Goal: Information Seeking & Learning: Learn about a topic

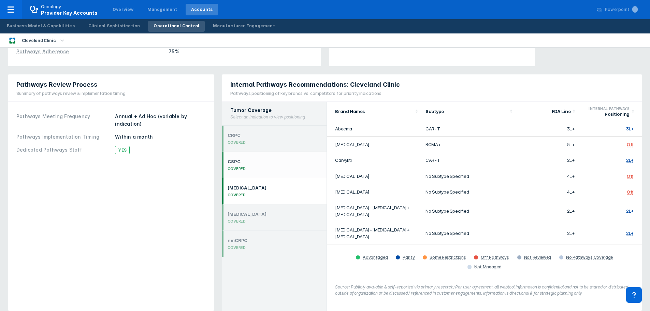
scroll to position [166, 0]
click at [603, 70] on div "Internal Pathways Recommendations: Cleveland Clinic Pathways positioning of key…" at bounding box center [432, 192] width 428 height 244
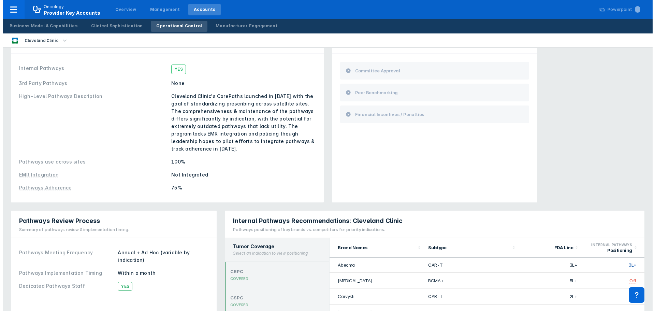
scroll to position [0, 0]
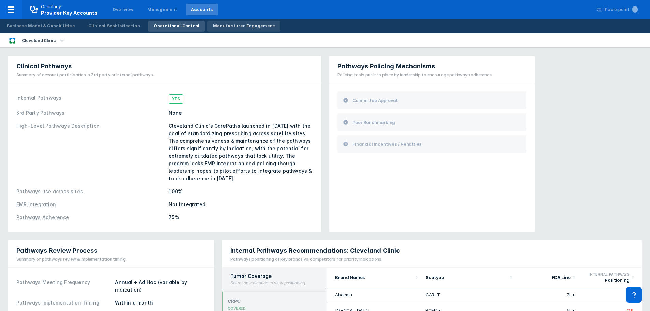
click at [239, 27] on div "Manufacturer Engagement" at bounding box center [244, 26] width 62 height 6
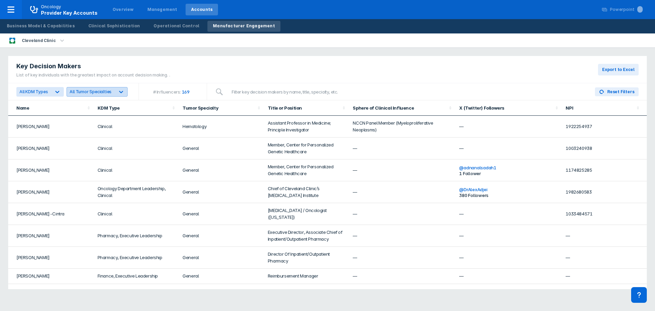
click at [115, 93] on div at bounding box center [121, 92] width 12 height 12
click at [74, 173] on input "Lung" at bounding box center [75, 172] width 4 height 4
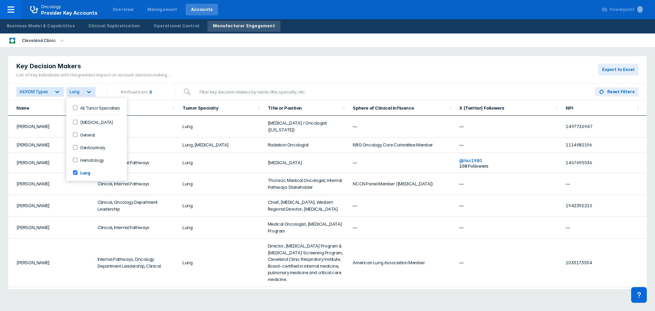
click at [74, 107] on Specialties-checkbox "All Tumor Specialties" at bounding box center [75, 107] width 4 height 4
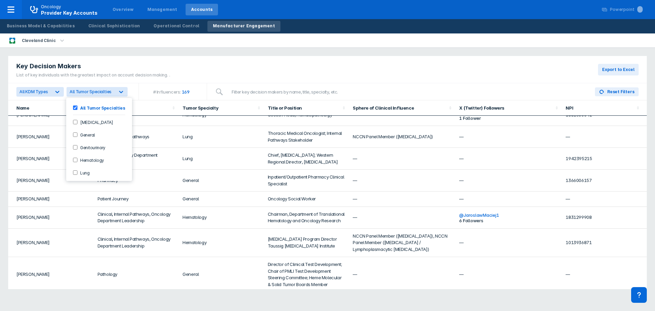
scroll to position [1384, 0]
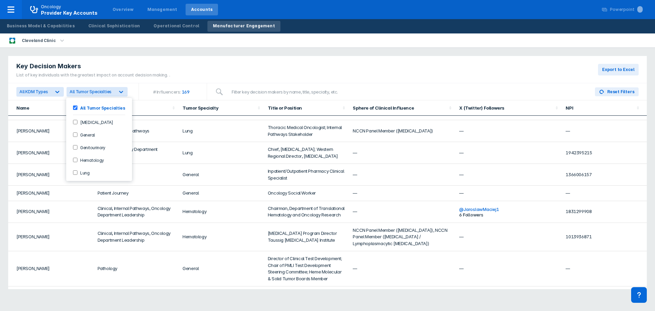
click at [178, 55] on div "Key Decision Makers List of key individuals with the greatest impact on account…" at bounding box center [327, 172] width 647 height 241
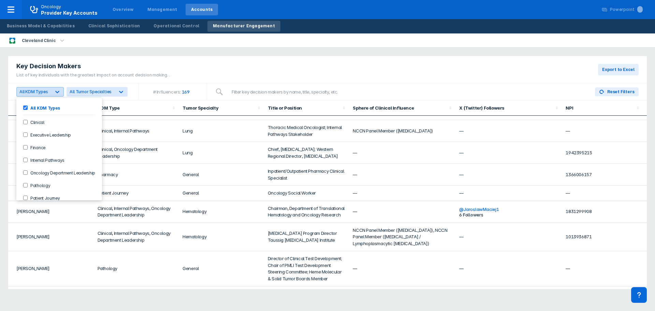
click at [52, 93] on div at bounding box center [57, 92] width 12 height 12
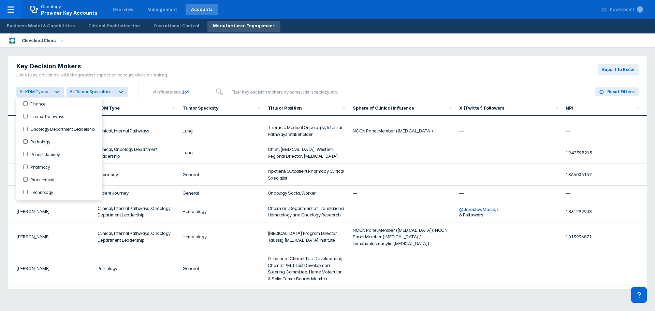
scroll to position [0, 0]
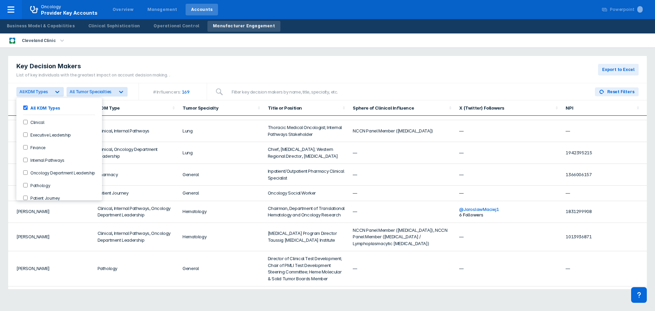
click at [273, 35] on div "Cleveland Clinic" at bounding box center [327, 40] width 655 height 14
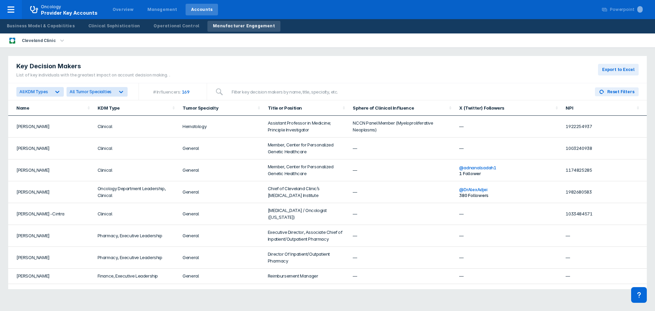
click at [58, 41] on icon "button" at bounding box center [62, 41] width 8 height 8
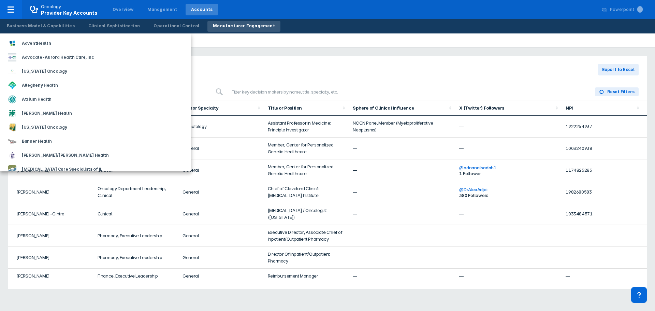
click at [312, 39] on div at bounding box center [327, 155] width 655 height 311
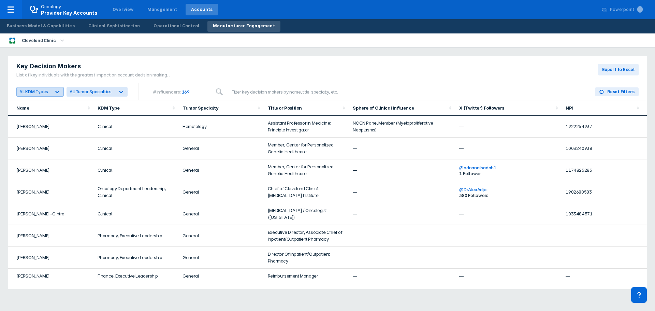
click at [60, 90] on icon at bounding box center [57, 91] width 7 height 7
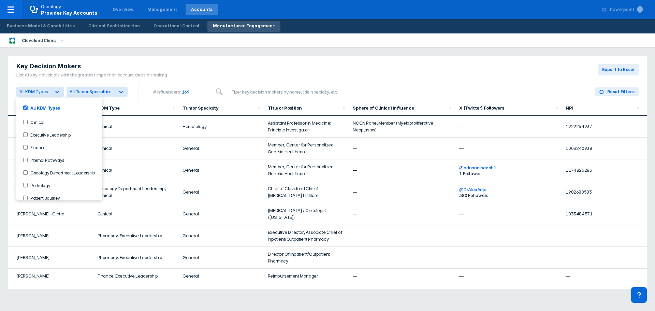
click at [193, 67] on div "Key Decision Makers List of key individuals with the greatest impact on account…" at bounding box center [327, 69] width 639 height 27
click at [57, 92] on icon at bounding box center [58, 92] width 4 height 2
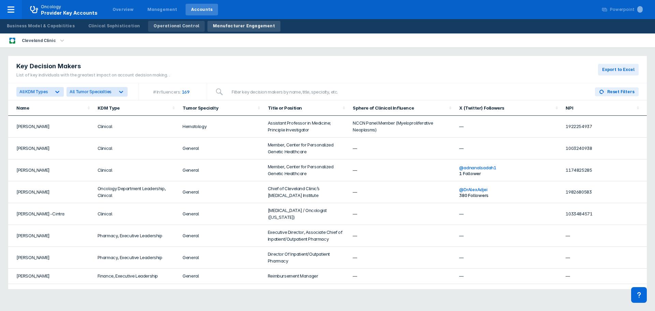
click at [156, 30] on link "Operational Control" at bounding box center [176, 26] width 57 height 11
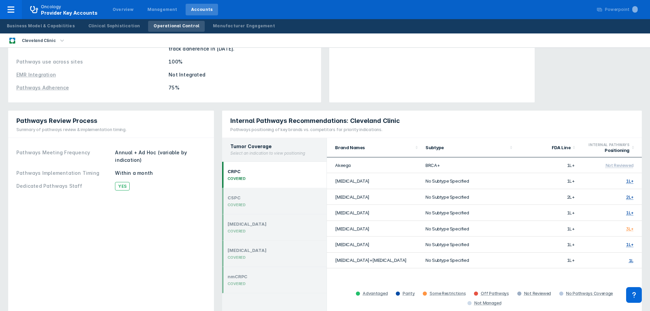
scroll to position [166, 0]
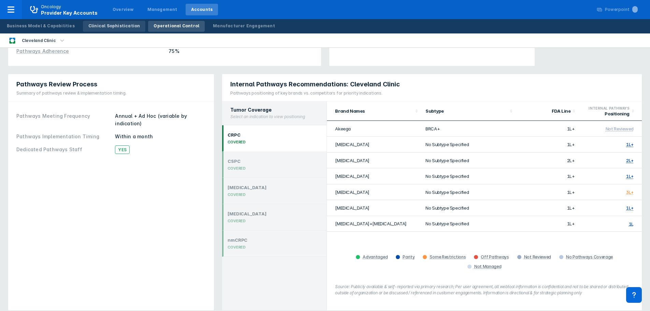
click at [103, 27] on div "Clinical Sophistication" at bounding box center [114, 26] width 52 height 6
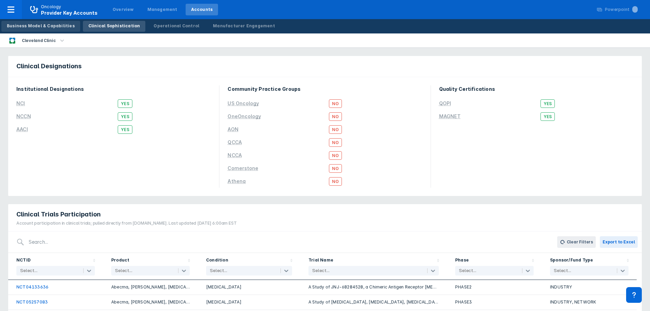
click at [26, 25] on div "Business Model & Capabilities" at bounding box center [41, 26] width 68 height 6
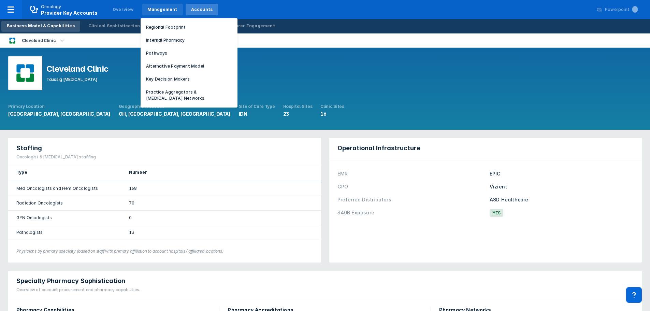
click at [162, 6] on div "Management" at bounding box center [162, 10] width 41 height 12
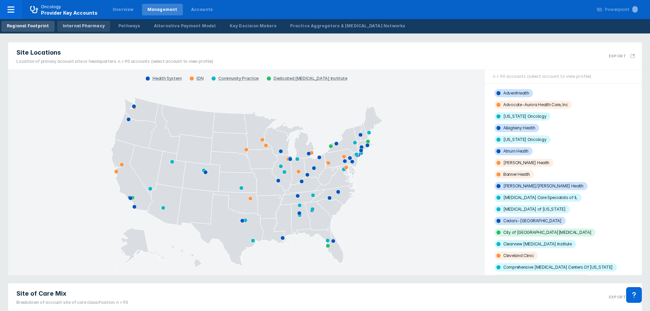
click at [83, 29] on link "Internal Pharmacy" at bounding box center [83, 26] width 53 height 11
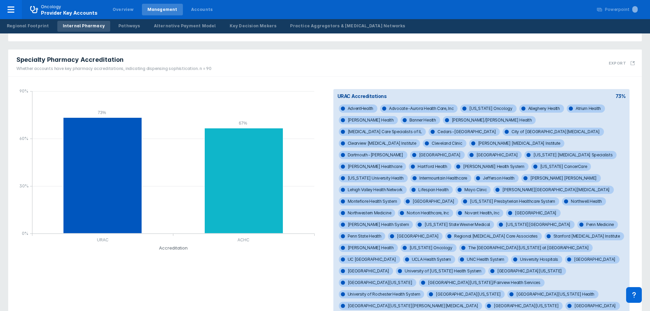
scroll to position [175, 0]
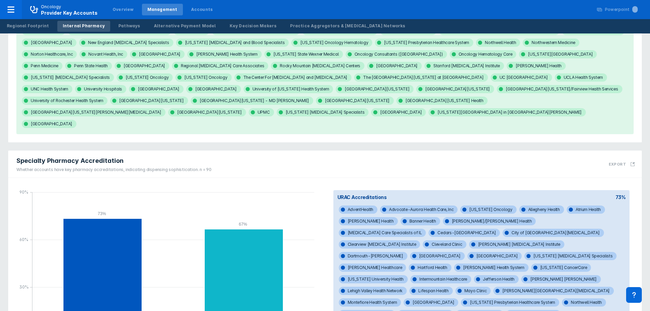
drag, startPoint x: 364, startPoint y: 174, endPoint x: 301, endPoint y: 230, distance: 84.1
click at [364, 205] on span "AdventHealth" at bounding box center [358, 209] width 39 height 8
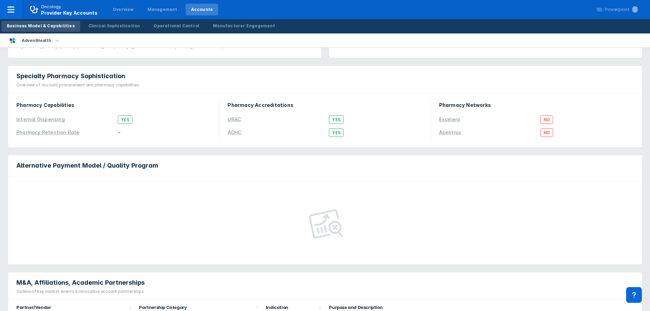
scroll to position [34, 0]
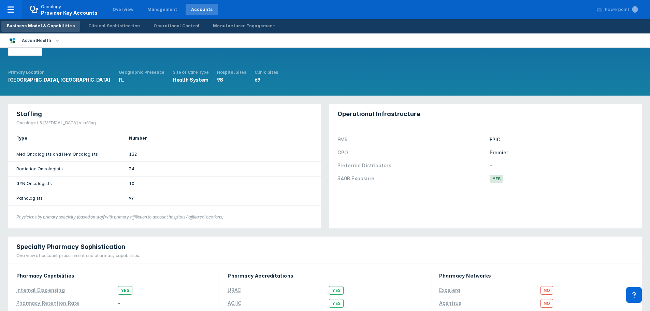
scroll to position [175, 0]
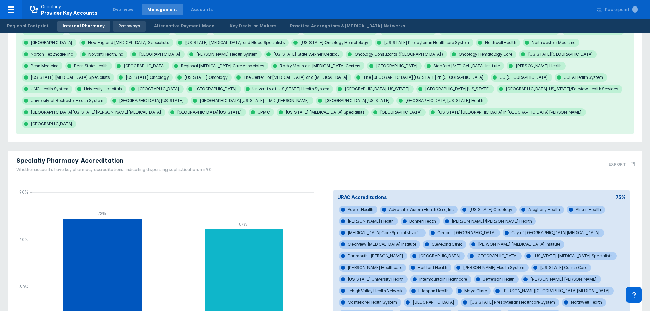
click at [121, 27] on div "Pathways" at bounding box center [129, 26] width 22 height 6
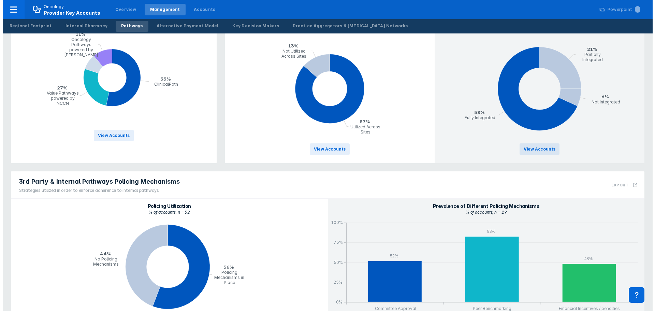
scroll to position [445, 0]
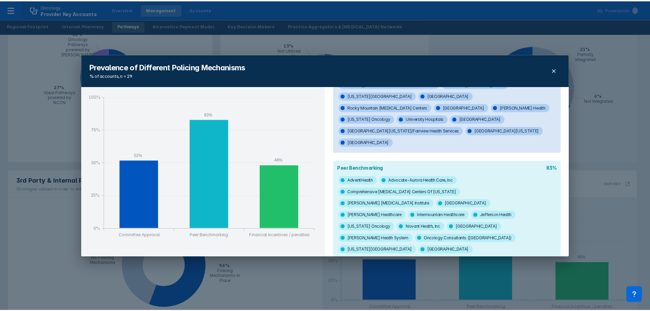
scroll to position [0, 0]
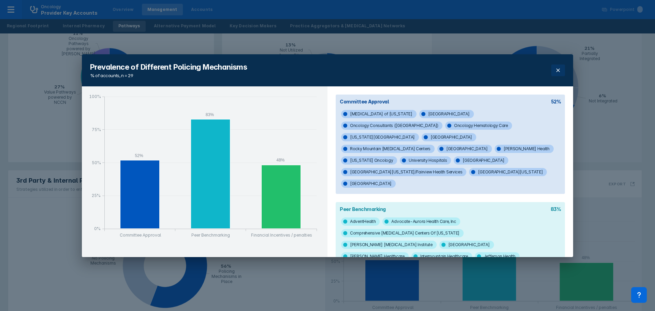
click at [556, 71] on icon at bounding box center [558, 70] width 5 height 5
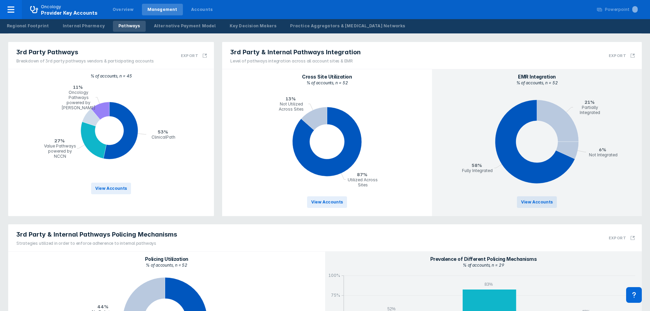
scroll to position [445, 0]
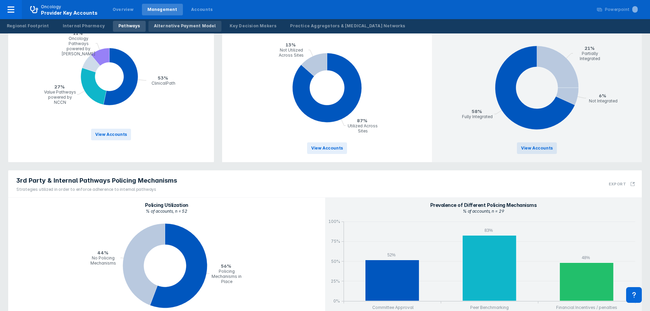
click at [191, 26] on div "Alternative Payment Model" at bounding box center [185, 26] width 62 height 6
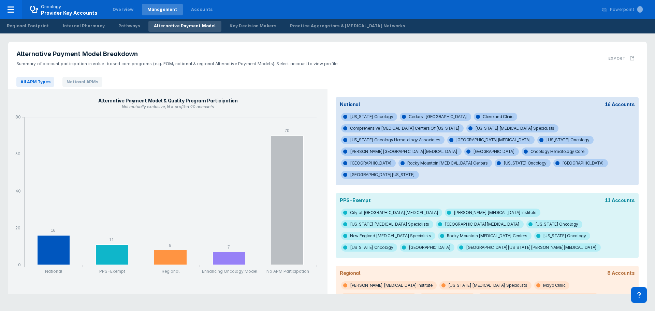
click at [315, 229] on icon "column chart , with 1 column series, . Y-scale minimum value is 0 , maximum val…" at bounding box center [167, 198] width 311 height 168
click at [239, 25] on div "Key Decision Makers" at bounding box center [253, 26] width 47 height 6
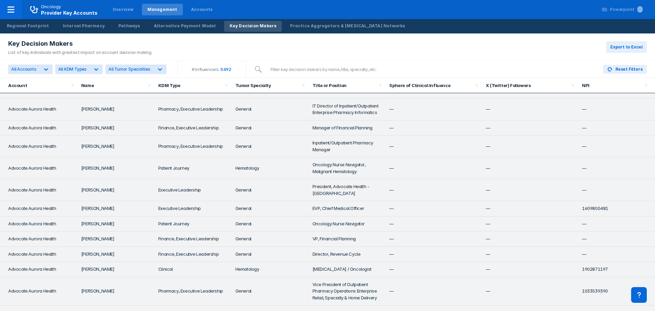
scroll to position [1233, 0]
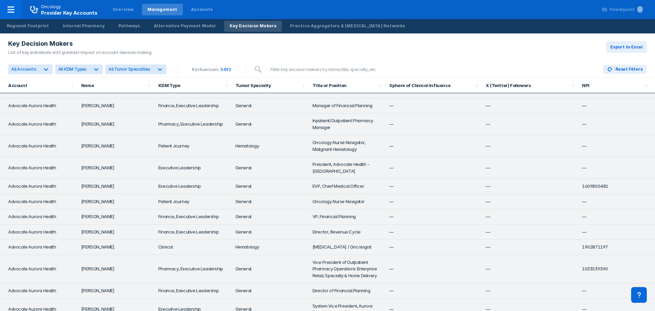
drag, startPoint x: 311, startPoint y: 28, endPoint x: 323, endPoint y: 100, distance: 73.8
click at [311, 28] on div "Practice Aggregators & [MEDICAL_DATA] Networks" at bounding box center [347, 26] width 115 height 6
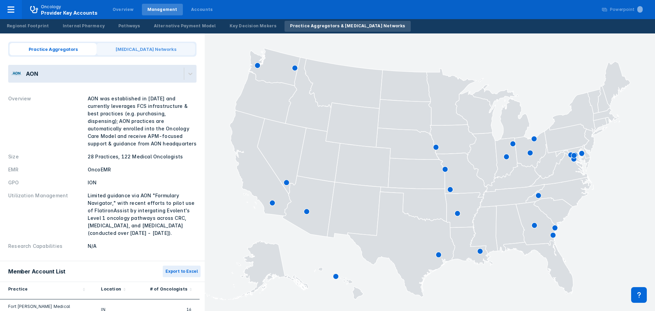
click at [137, 50] on span "[MEDICAL_DATA] Networks" at bounding box center [146, 49] width 99 height 12
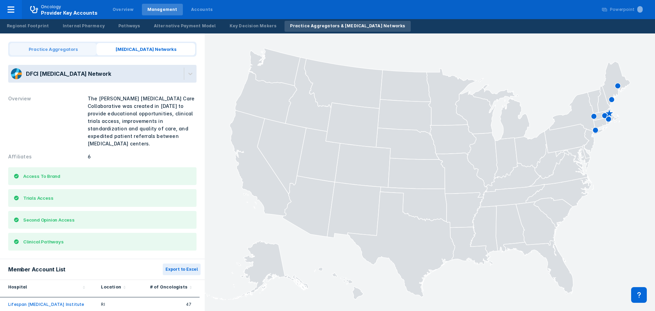
click at [75, 52] on span "Practice Aggregators" at bounding box center [53, 49] width 87 height 12
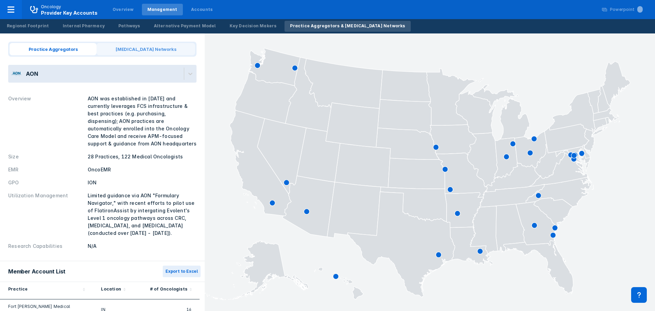
click at [153, 52] on span "[MEDICAL_DATA] Networks" at bounding box center [146, 49] width 99 height 12
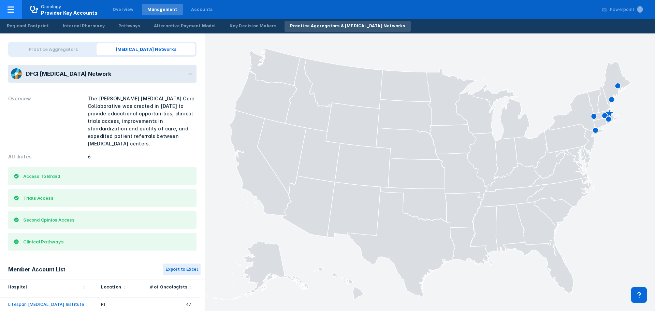
click at [8, 15] on div at bounding box center [11, 9] width 22 height 19
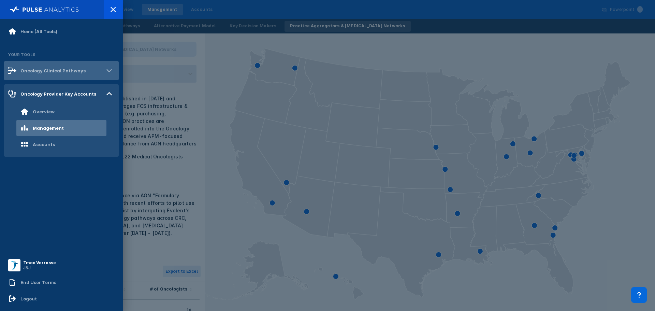
click at [39, 72] on div "Oncology Clinical Pathways" at bounding box center [52, 70] width 65 height 5
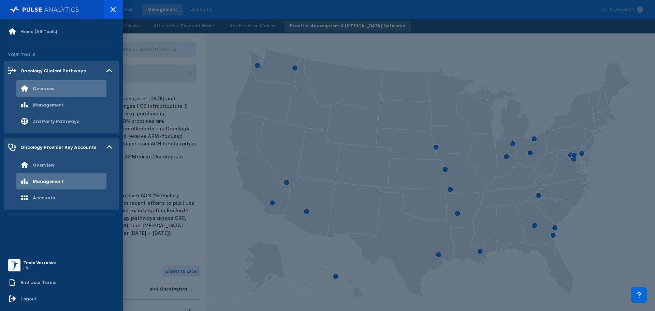
click at [53, 91] on div "Overview" at bounding box center [44, 88] width 22 height 5
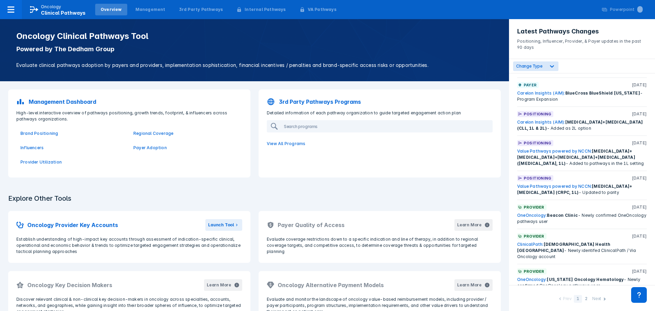
scroll to position [1388, 0]
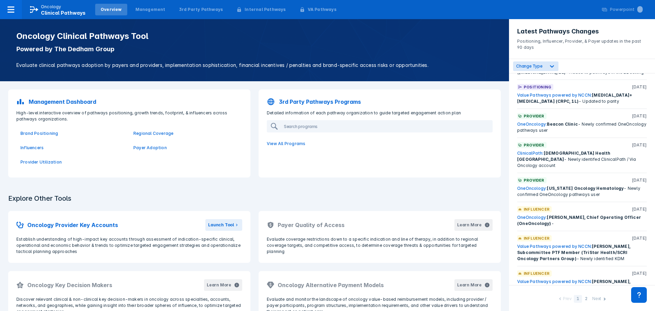
click at [599, 298] on div "Next" at bounding box center [597, 299] width 9 height 7
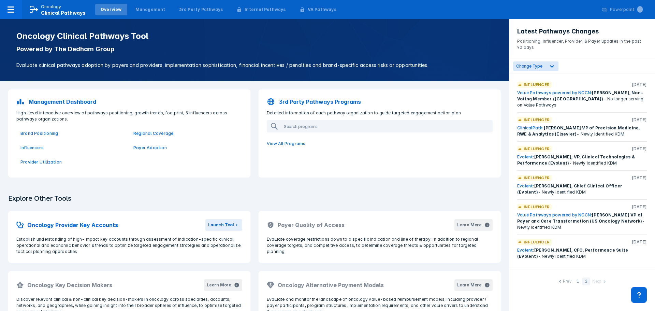
scroll to position [0, 0]
click at [565, 280] on div "Prev" at bounding box center [567, 281] width 9 height 7
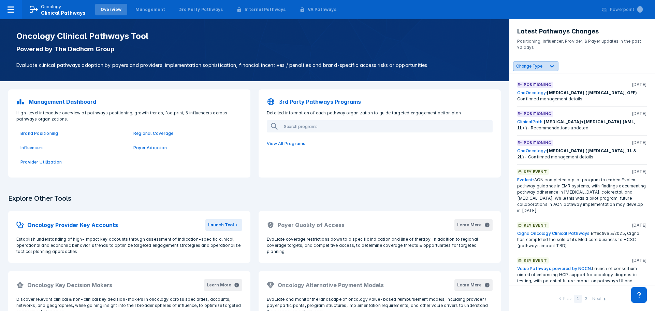
click at [547, 63] on div at bounding box center [552, 66] width 12 height 12
click at [547, 64] on div at bounding box center [552, 66] width 12 height 12
click at [521, 132] on input "Positioning" at bounding box center [522, 134] width 4 height 4
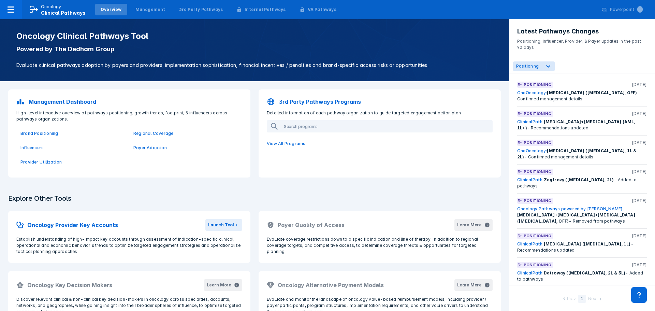
click at [489, 165] on div "3rd Party Pathways Programs Detailed information of each pathway organization t…" at bounding box center [380, 133] width 242 height 88
click at [542, 68] on div at bounding box center [548, 66] width 12 height 12
click at [539, 69] on div "Positioning" at bounding box center [534, 66] width 42 height 10
click at [538, 70] on div "Positioning" at bounding box center [534, 66] width 42 height 10
click at [521, 81] on Type-checkbox "Change Type" at bounding box center [522, 82] width 4 height 4
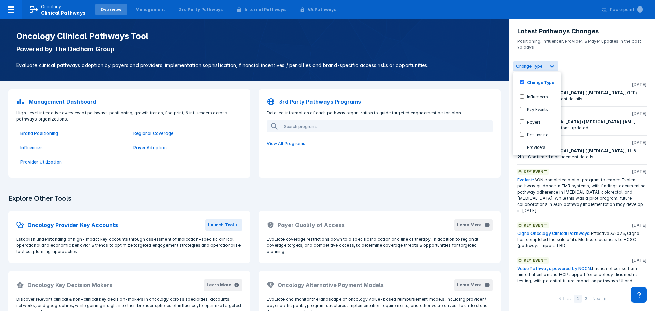
click at [486, 107] on div "3rd Party Pathways Programs" at bounding box center [380, 102] width 234 height 16
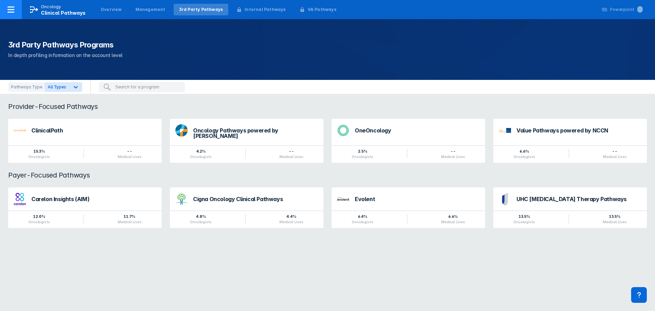
click at [18, 9] on div at bounding box center [11, 9] width 22 height 19
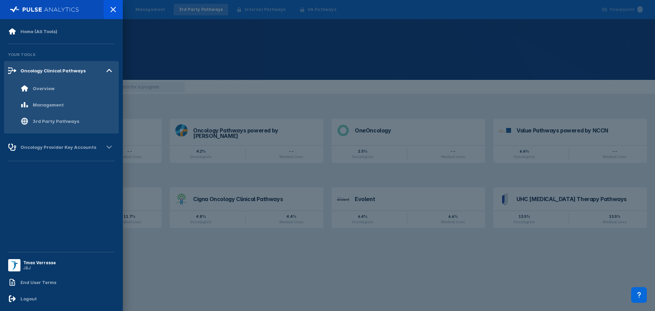
click at [114, 7] on icon at bounding box center [113, 9] width 8 height 8
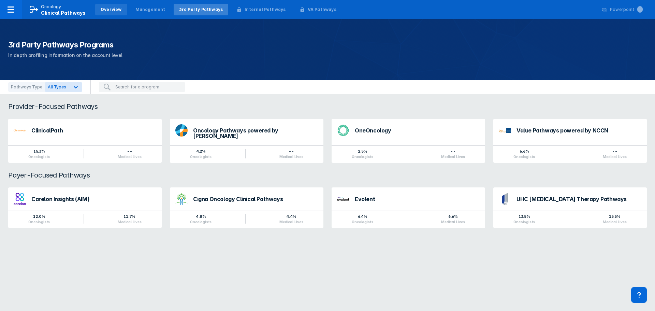
click at [111, 11] on div "Overview" at bounding box center [111, 9] width 21 height 6
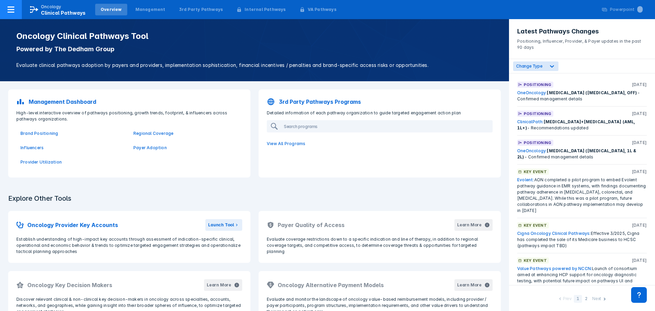
click at [5, 6] on div at bounding box center [11, 9] width 22 height 19
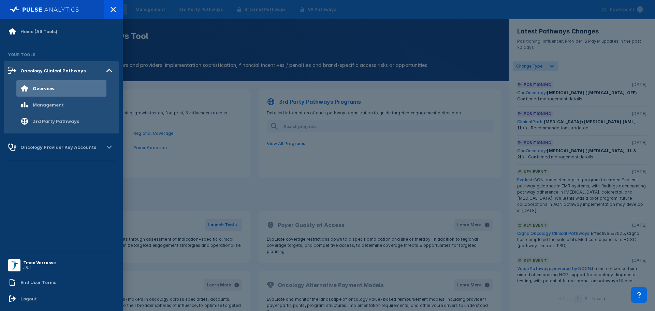
drag, startPoint x: 111, startPoint y: 11, endPoint x: 154, endPoint y: 77, distance: 79.1
click at [111, 11] on icon at bounding box center [113, 9] width 8 height 8
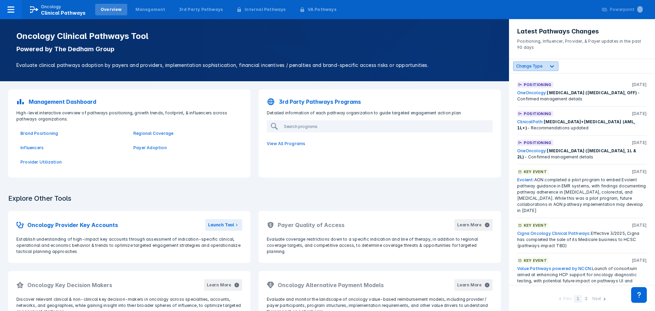
click at [546, 66] on div at bounding box center [552, 66] width 12 height 12
click at [546, 67] on div at bounding box center [552, 66] width 12 height 12
click at [185, 162] on div "Brand Positioning Regional Coverage Influencers Payer Adoption Provider Utiliza…" at bounding box center [129, 147] width 234 height 51
click at [39, 162] on p "Provider Utilization" at bounding box center [72, 162] width 105 height 6
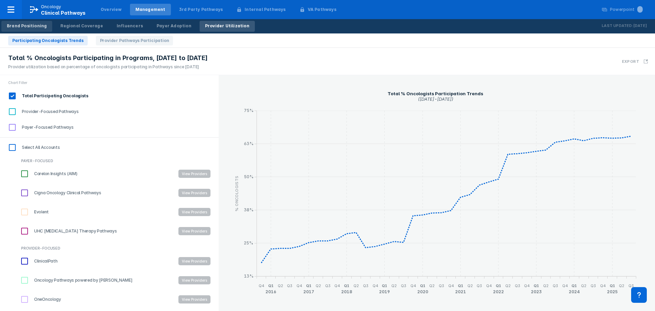
click at [28, 27] on div "Brand Positioning" at bounding box center [27, 26] width 40 height 6
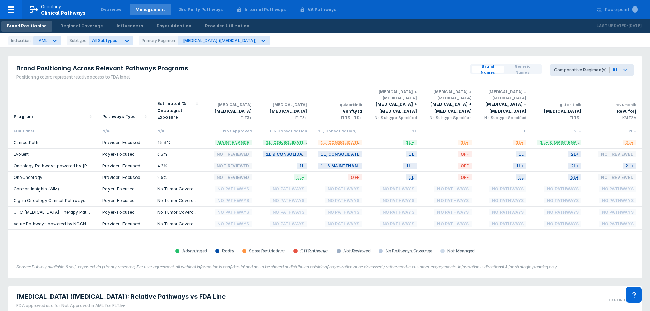
click at [627, 70] on icon at bounding box center [626, 70] width 8 height 8
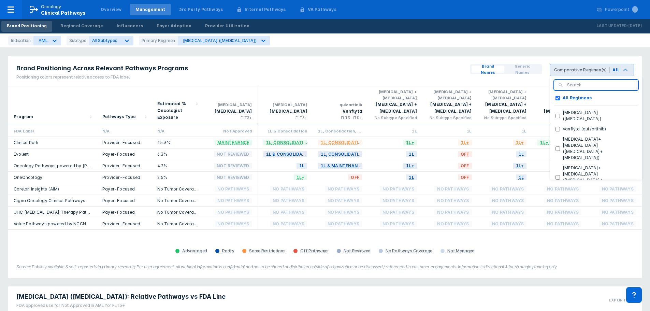
click at [627, 70] on icon at bounding box center [626, 70] width 4 height 2
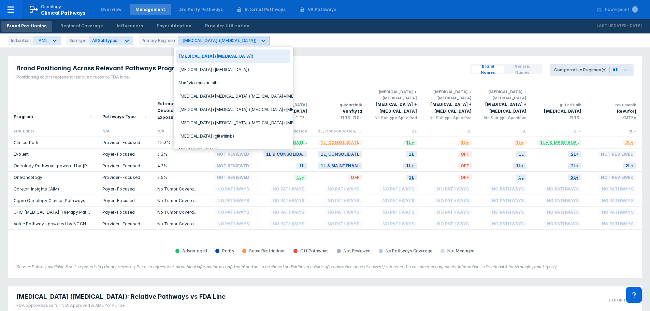
click at [210, 41] on div "[MEDICAL_DATA] ([MEDICAL_DATA])" at bounding box center [220, 40] width 74 height 5
click at [115, 43] on div "All Subtypes" at bounding box center [104, 40] width 31 height 6
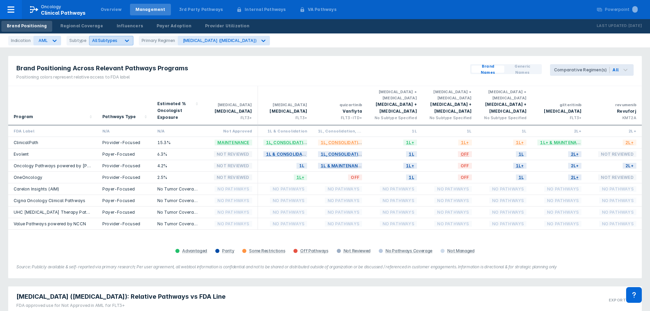
click at [115, 43] on div "All Subtypes" at bounding box center [104, 40] width 31 height 6
click at [52, 43] on icon at bounding box center [54, 40] width 7 height 7
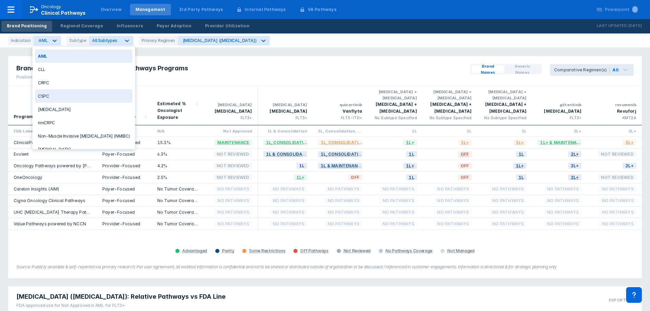
scroll to position [23, 0]
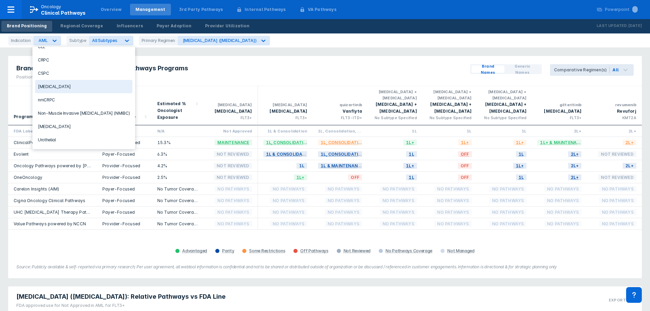
click at [68, 84] on div "[MEDICAL_DATA]" at bounding box center [83, 86] width 97 height 13
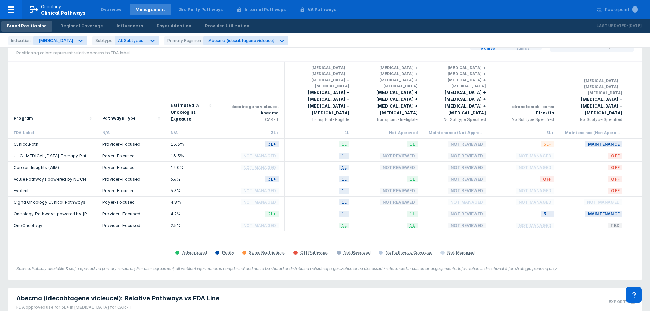
scroll to position [13, 0]
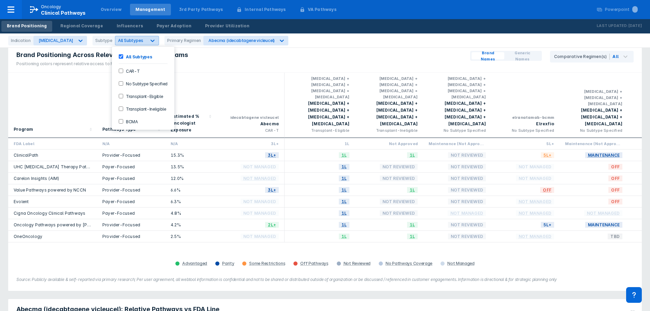
click at [136, 43] on div "All Subtypes" at bounding box center [130, 40] width 31 height 6
click at [218, 40] on div "Abecma (idecabtagene vicleucel)" at bounding box center [242, 40] width 66 height 5
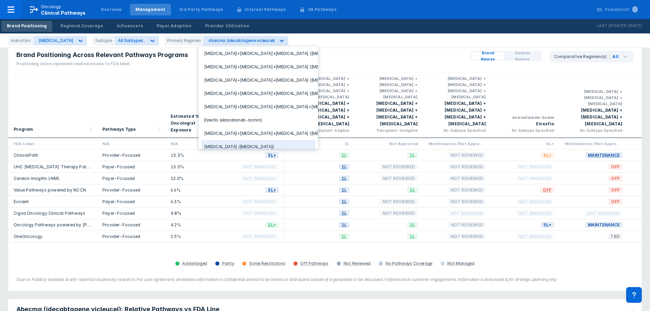
scroll to position [68, 0]
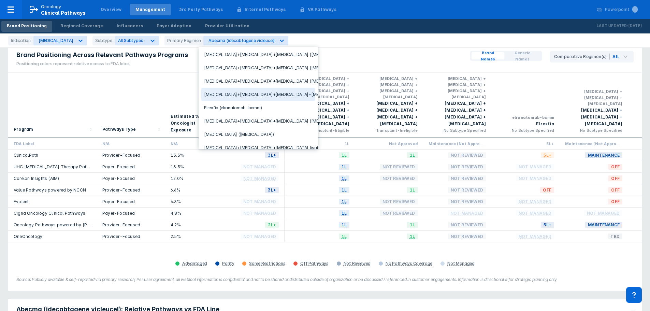
click at [271, 91] on div "[MEDICAL_DATA]+[MEDICAL_DATA]+[MEDICAL_DATA]+[MEDICAL_DATA] ([MEDICAL_DATA]+[ME…" at bounding box center [258, 94] width 114 height 13
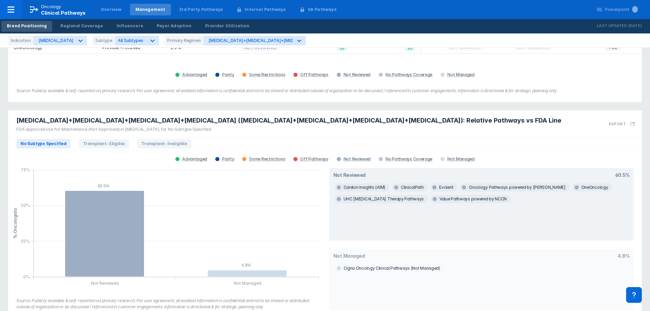
scroll to position [203, 0]
click at [94, 138] on span "Transplant-Eligible" at bounding box center [104, 143] width 50 height 10
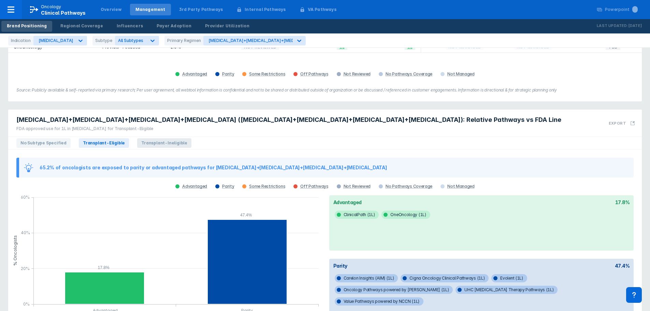
click at [148, 138] on span "Transplant-Ineligible" at bounding box center [164, 143] width 54 height 10
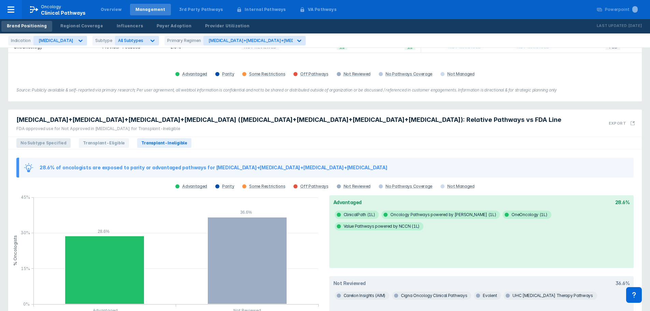
click at [53, 138] on span "No Subtype Specified" at bounding box center [43, 143] width 54 height 10
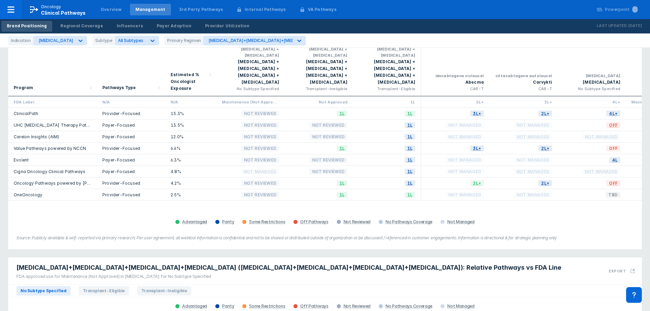
scroll to position [0, 0]
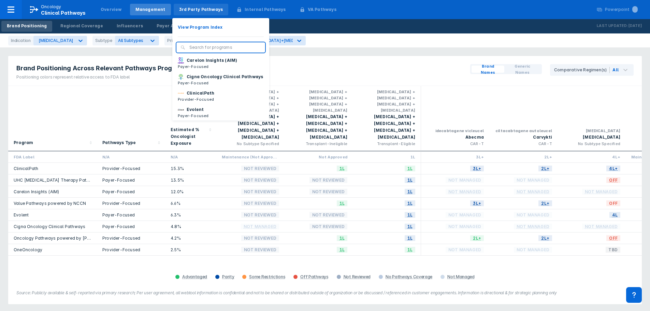
click at [181, 10] on div "3rd Party Pathways" at bounding box center [201, 9] width 44 height 6
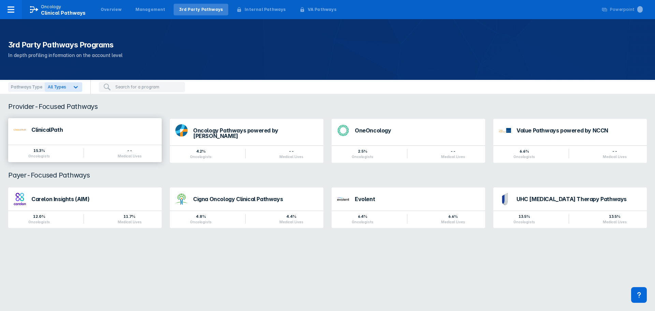
click at [69, 131] on div "ClinicalPath" at bounding box center [93, 129] width 125 height 5
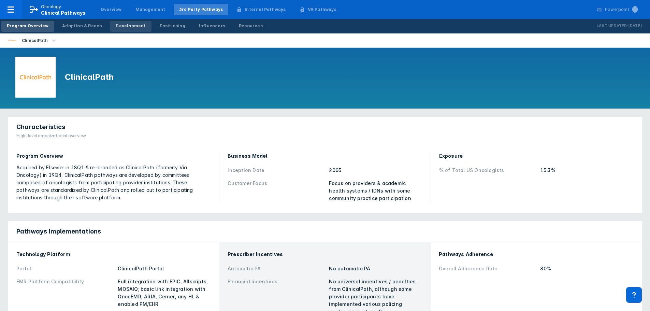
click at [132, 24] on div "Development" at bounding box center [131, 26] width 30 height 6
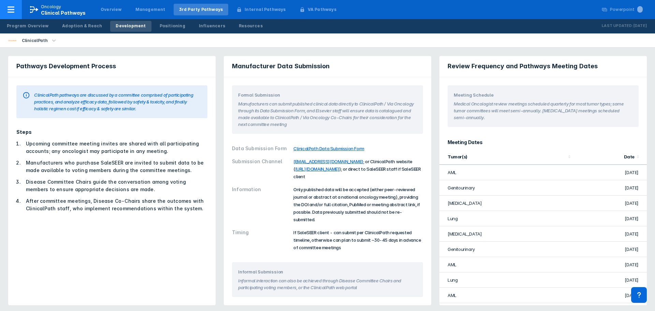
click at [16, 14] on div at bounding box center [11, 9] width 22 height 19
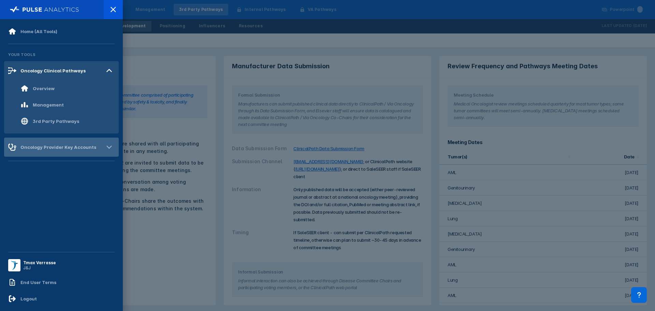
click at [40, 152] on div "Oncology Provider Key Accounts" at bounding box center [61, 147] width 115 height 19
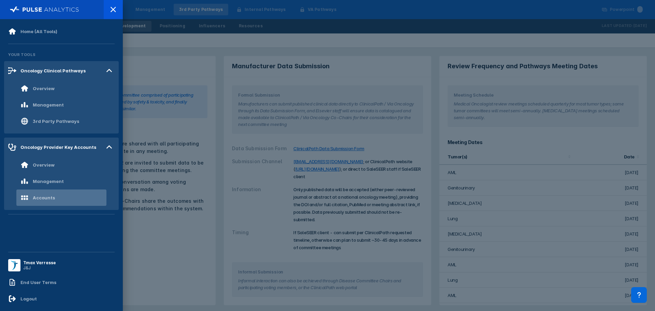
click at [52, 196] on div "Accounts" at bounding box center [44, 197] width 22 height 5
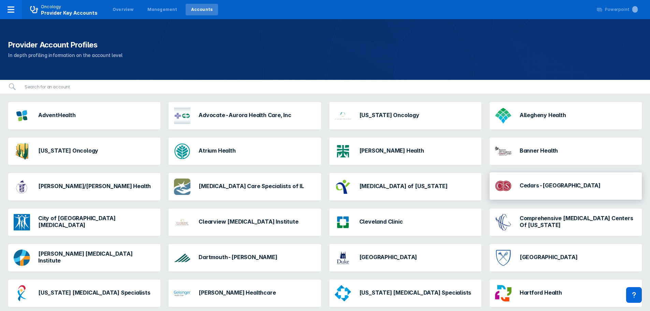
click at [544, 186] on h3 "Cedars-[GEOGRAPHIC_DATA]" at bounding box center [560, 185] width 81 height 7
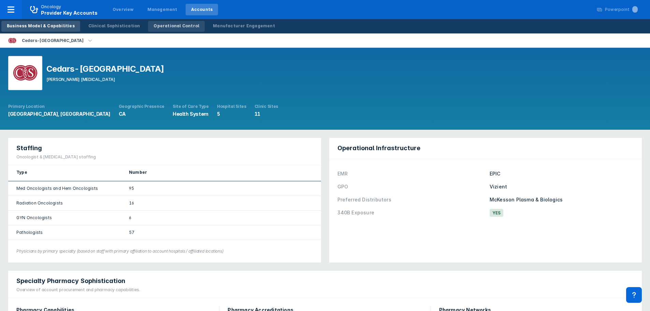
click at [155, 26] on div "Operational Control" at bounding box center [177, 26] width 46 height 6
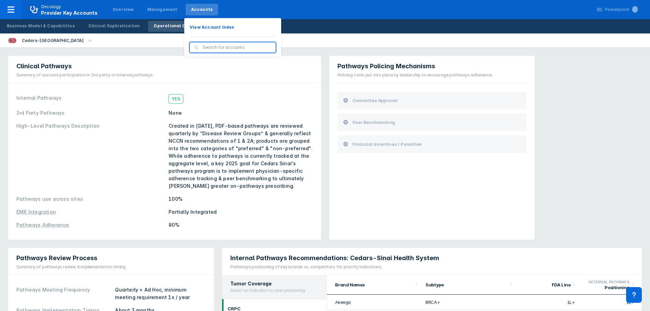
click at [193, 49] on div at bounding box center [233, 47] width 86 height 10
click at [198, 14] on div "Accounts" at bounding box center [202, 10] width 33 height 12
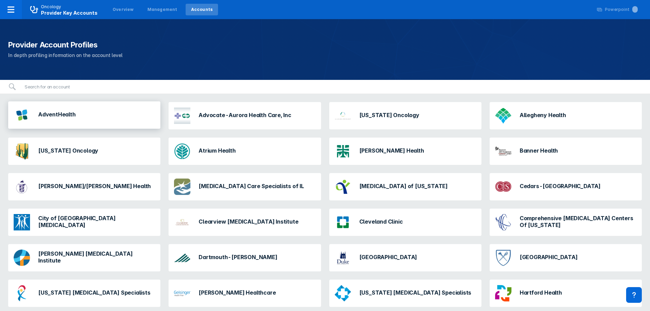
click at [58, 123] on div "AdventHealth" at bounding box center [45, 115] width 68 height 22
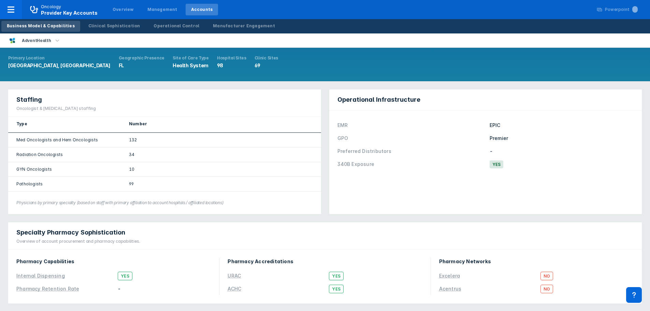
scroll to position [34, 0]
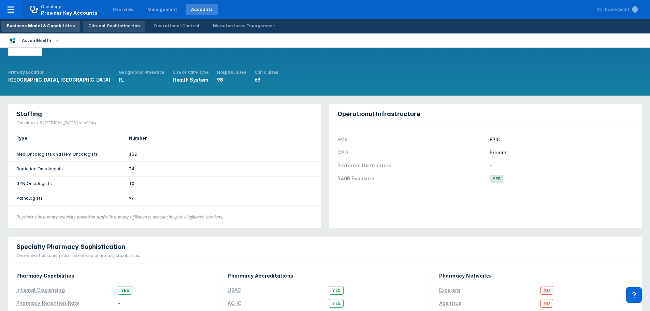
click at [119, 29] on div "Clinical Sophistication" at bounding box center [114, 26] width 52 height 6
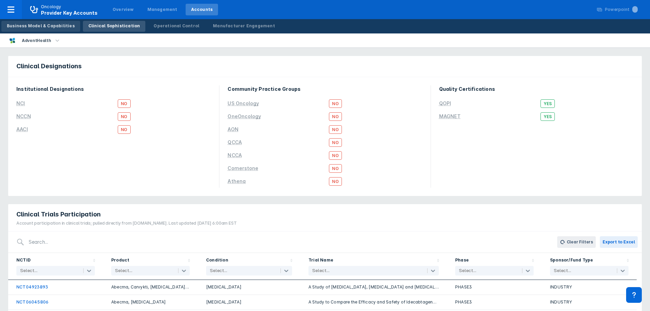
click at [52, 27] on div "Business Model & Capabilities" at bounding box center [41, 26] width 68 height 6
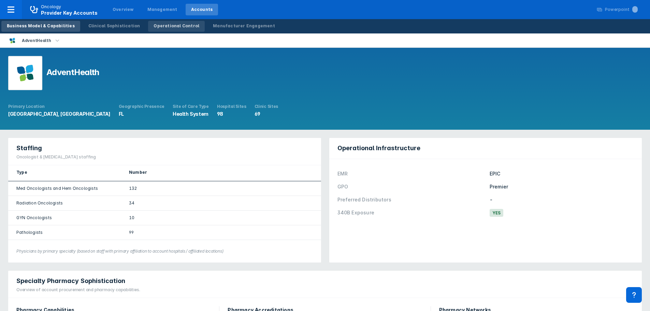
click at [169, 28] on div "Operational Control" at bounding box center [177, 26] width 46 height 6
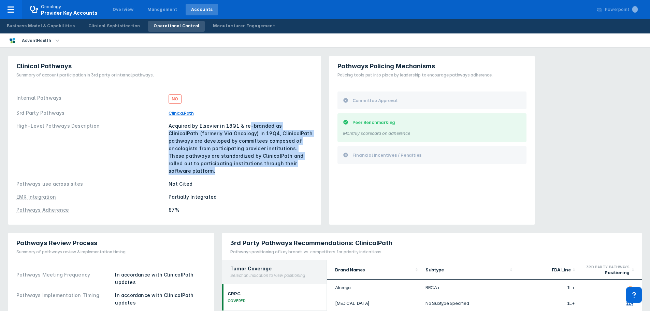
drag, startPoint x: 248, startPoint y: 128, endPoint x: 284, endPoint y: 166, distance: 51.9
click at [284, 166] on div "Acquired by Elsevier in 18Q1 & re-branded as ClinicalPath (formerly Via Oncolog…" at bounding box center [241, 148] width 144 height 53
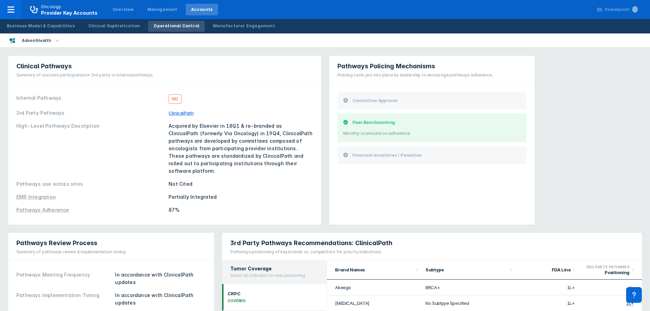
click at [287, 193] on div "Partially Integrated" at bounding box center [241, 197] width 144 height 8
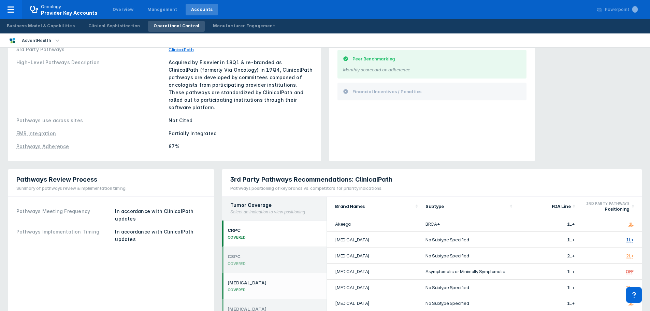
scroll to position [159, 0]
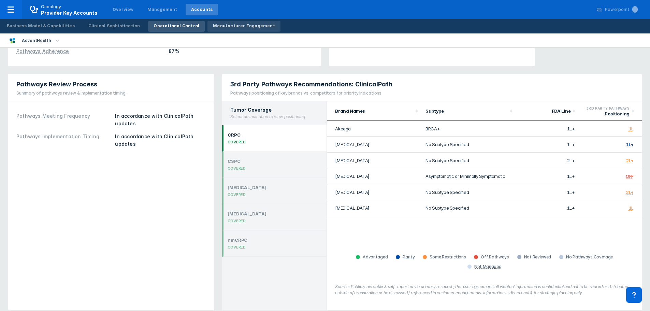
click at [243, 27] on div "Manufacturer Engagement" at bounding box center [244, 26] width 62 height 6
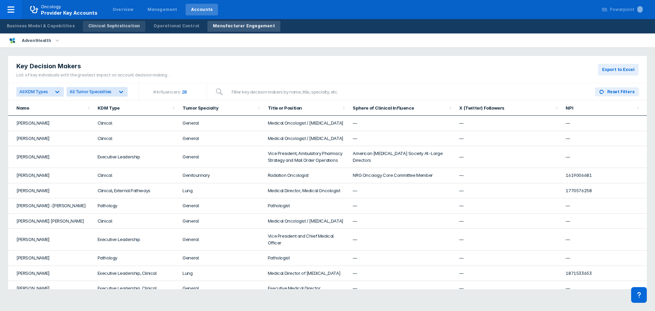
click at [113, 23] on link "Clinical Sophistication" at bounding box center [114, 26] width 63 height 11
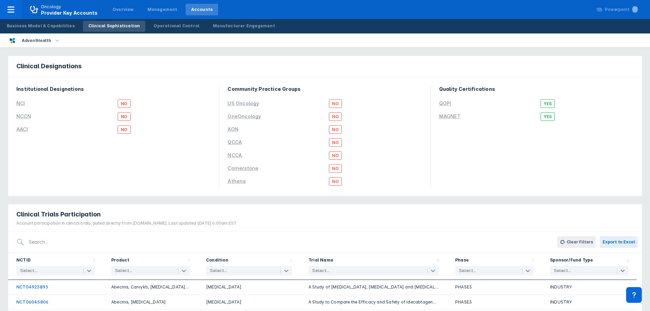
click at [291, 19] on div "Business Model & Capabilities Clinical Sophistication Operational Control Manuf…" at bounding box center [325, 26] width 650 height 14
click at [183, 29] on div "Operational Control" at bounding box center [177, 26] width 46 height 6
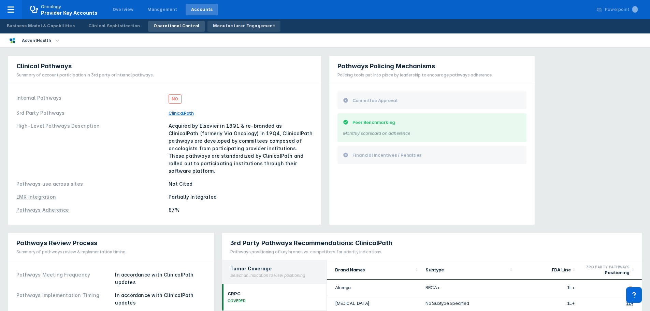
click at [247, 31] on link "Manufacturer Engagement" at bounding box center [244, 26] width 73 height 11
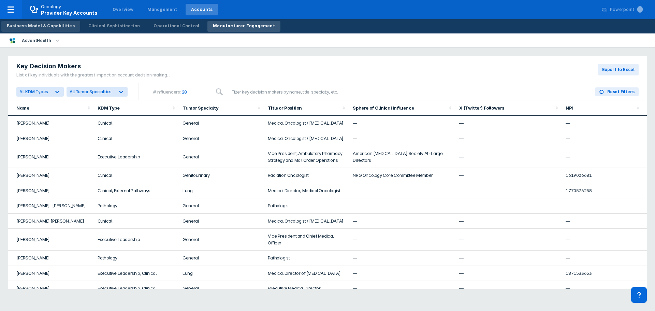
click at [52, 29] on link "Business Model & Capabilities" at bounding box center [40, 26] width 79 height 11
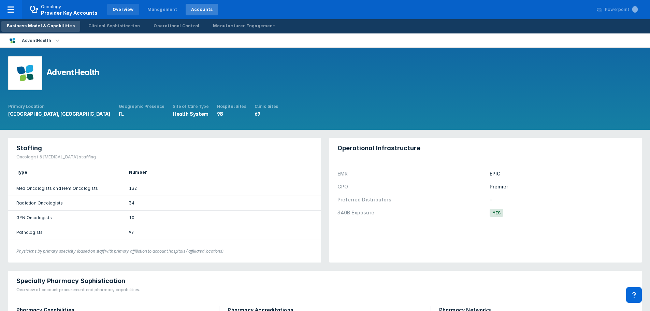
click at [124, 10] on div "Overview" at bounding box center [123, 9] width 21 height 6
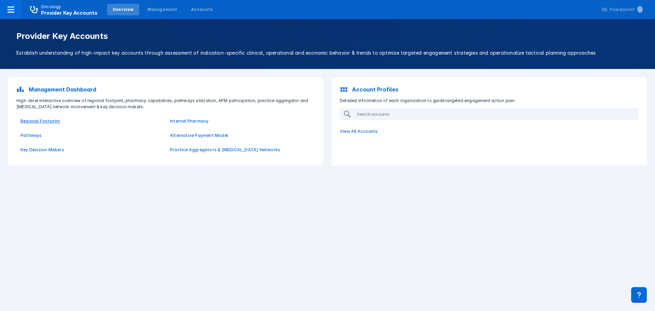
click at [37, 119] on p "Regional Footprint" at bounding box center [90, 121] width 141 height 6
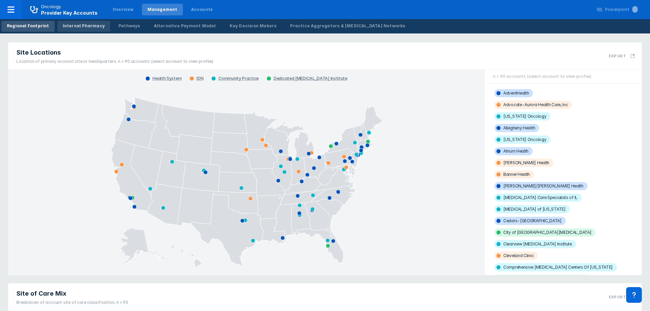
click at [69, 23] on link "Internal Pharmacy" at bounding box center [83, 26] width 53 height 11
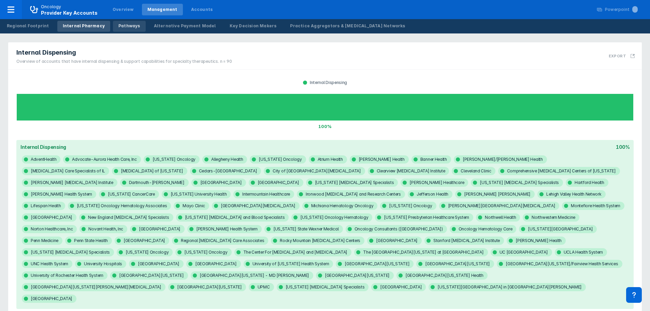
click at [123, 24] on div "Pathways" at bounding box center [129, 26] width 22 height 6
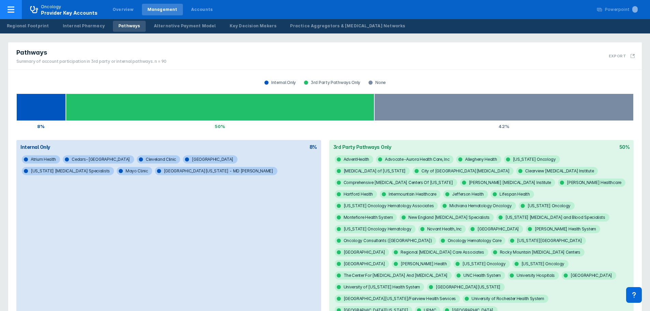
click at [15, 9] on icon at bounding box center [11, 9] width 8 height 8
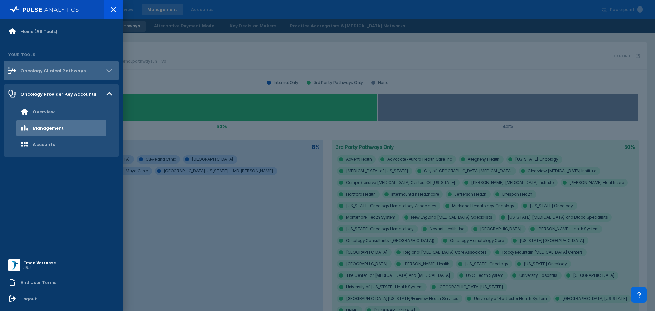
click at [60, 76] on div "Oncology Clinical Pathways" at bounding box center [61, 70] width 115 height 19
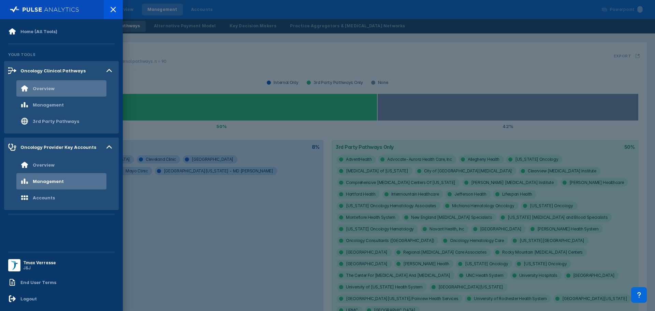
click at [55, 93] on div "Overview" at bounding box center [61, 88] width 90 height 16
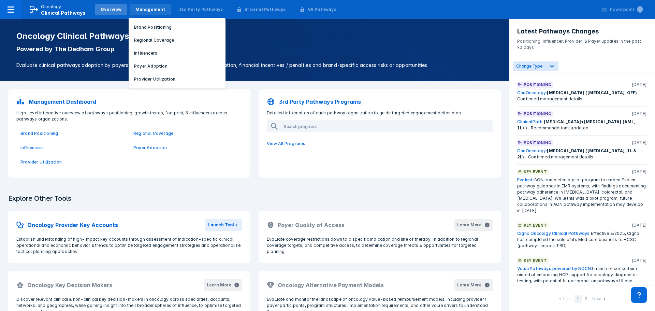
click at [140, 11] on div "Management" at bounding box center [151, 9] width 30 height 6
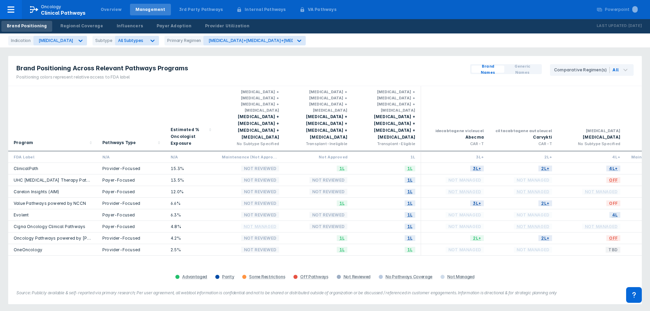
click at [23, 166] on link "ClinicalPath" at bounding box center [26, 168] width 25 height 5
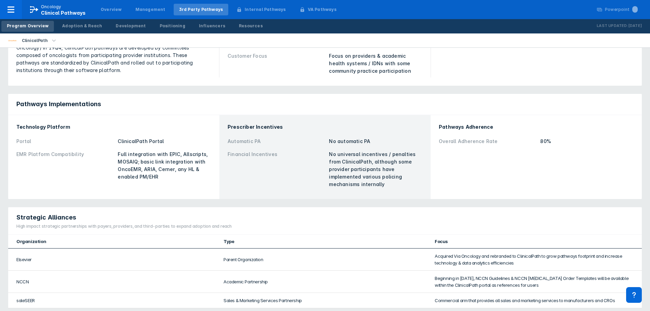
scroll to position [34, 0]
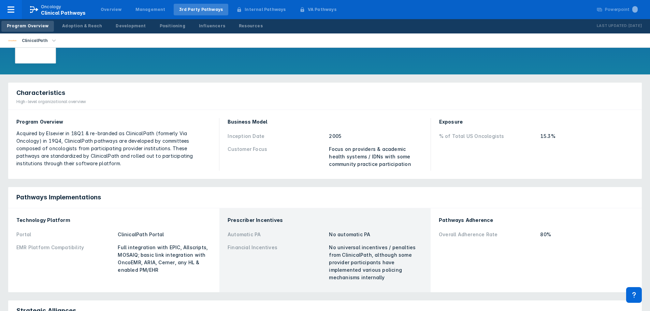
click at [74, 20] on div "Program Overview Adoption & Reach Development Positioning Influencers Resources" at bounding box center [135, 26] width 270 height 14
click at [93, 26] on div "Adoption & Reach" at bounding box center [82, 26] width 40 height 6
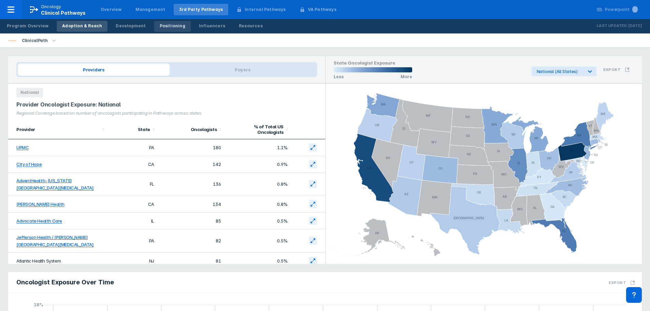
click at [160, 25] on div "Positioning" at bounding box center [173, 26] width 26 height 6
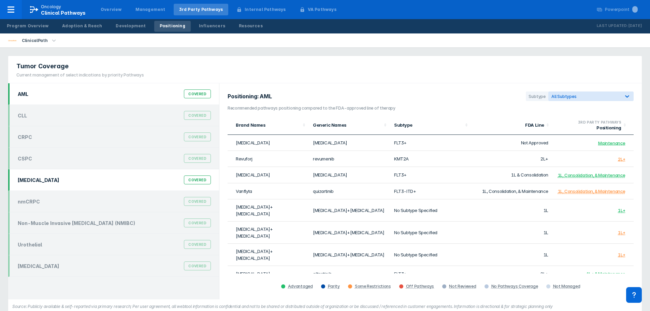
click at [30, 180] on div "[MEDICAL_DATA]" at bounding box center [39, 180] width 42 height 6
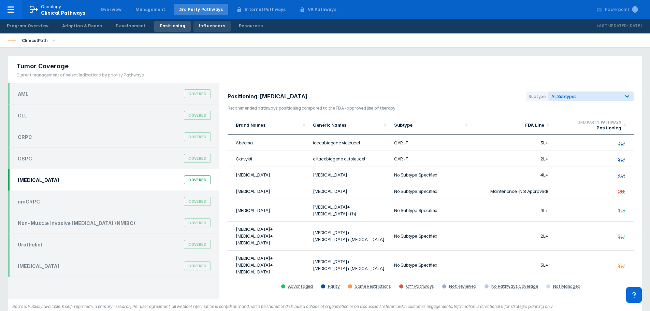
click at [199, 23] on div "Influencers" at bounding box center [212, 26] width 26 height 6
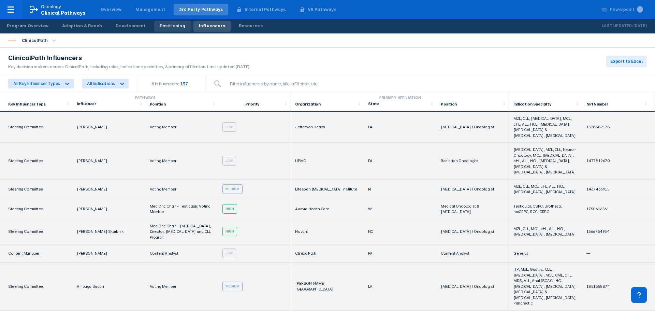
click at [160, 26] on div "Positioning" at bounding box center [173, 26] width 26 height 6
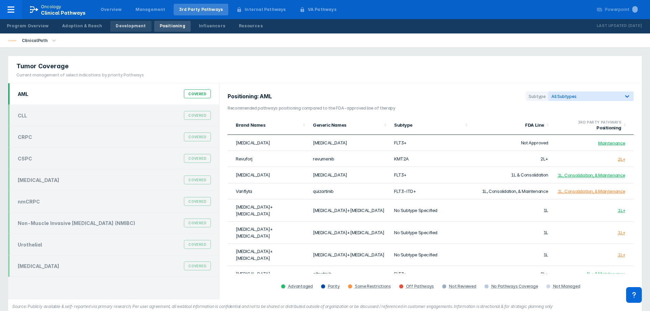
click at [110, 29] on link "Development" at bounding box center [130, 26] width 41 height 11
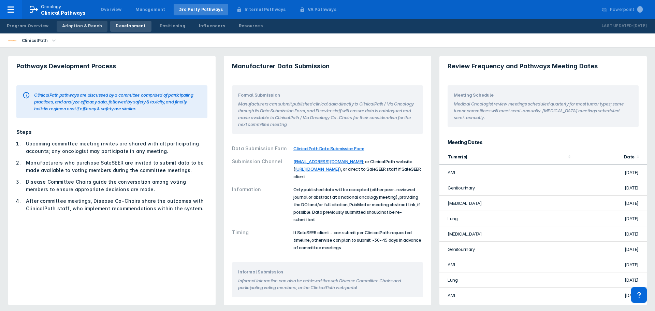
click at [74, 24] on div "Adoption & Reach" at bounding box center [82, 26] width 40 height 6
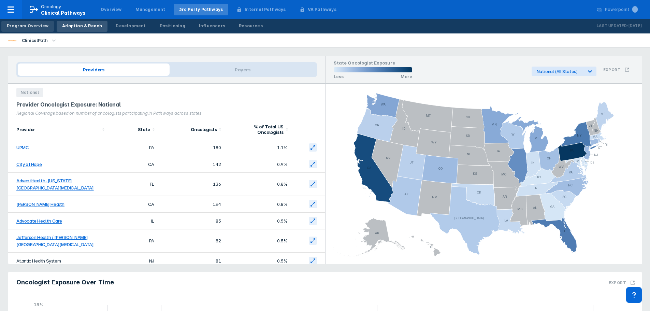
click at [37, 28] on div "Program Overview" at bounding box center [28, 26] width 42 height 6
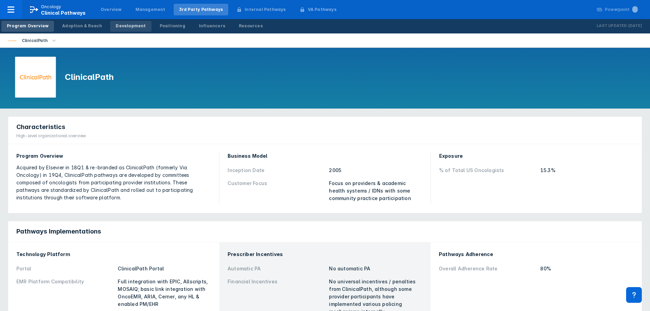
click at [133, 28] on div "Development" at bounding box center [131, 26] width 30 height 6
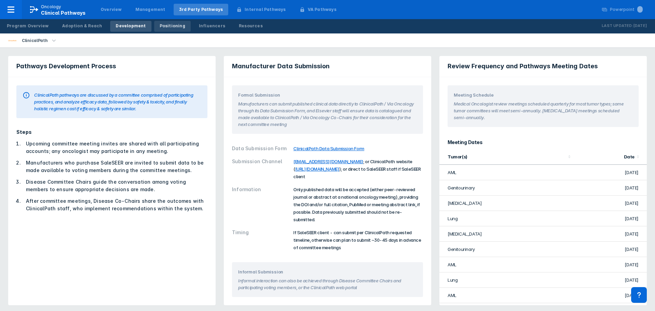
click at [162, 31] on link "Positioning" at bounding box center [172, 26] width 37 height 11
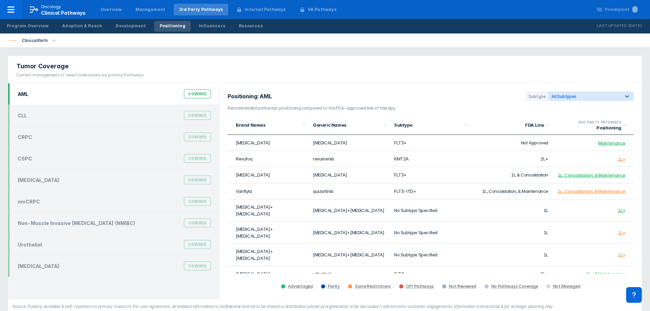
scroll to position [11, 0]
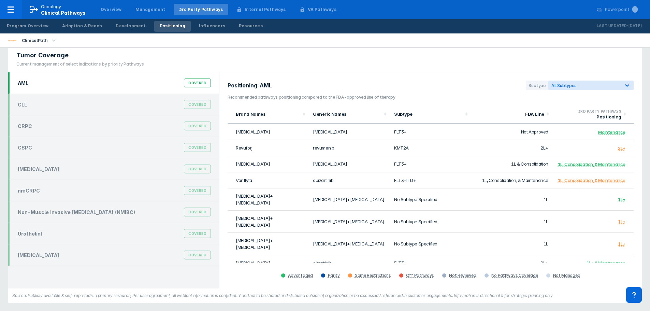
drag, startPoint x: 379, startPoint y: 47, endPoint x: 331, endPoint y: 42, distance: 47.7
click at [379, 47] on div "ClinicalPath" at bounding box center [325, 40] width 650 height 14
click at [202, 27] on div "Influencers" at bounding box center [212, 26] width 26 height 6
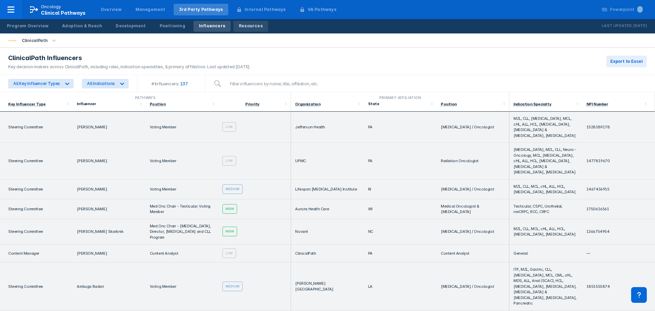
click at [244, 25] on div "Resources" at bounding box center [251, 26] width 24 height 6
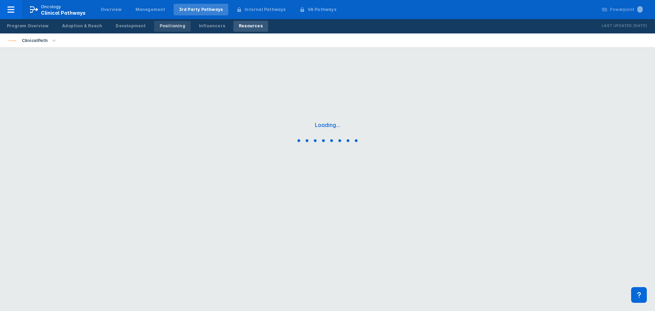
click at [154, 28] on link "Positioning" at bounding box center [172, 26] width 37 height 11
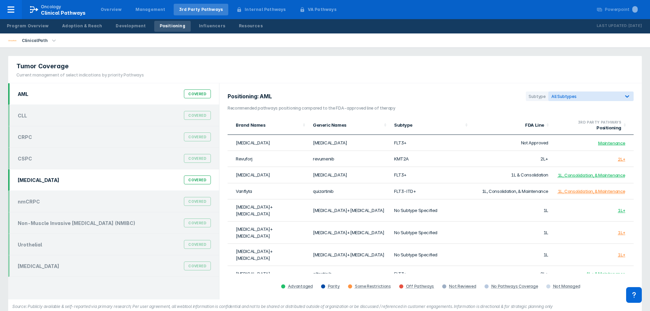
click at [66, 179] on div "[MEDICAL_DATA] Covered" at bounding box center [114, 179] width 201 height 13
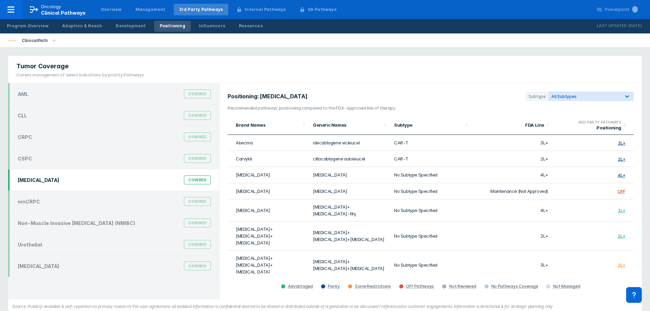
drag, startPoint x: 282, startPoint y: 52, endPoint x: 253, endPoint y: 46, distance: 29.5
click at [282, 52] on div "Tumor Coverage Current management of select indications by priority Pathways AM…" at bounding box center [325, 185] width 642 height 266
click at [239, 26] on div "Resources" at bounding box center [251, 26] width 24 height 6
